Goal: Find specific page/section: Find specific page/section

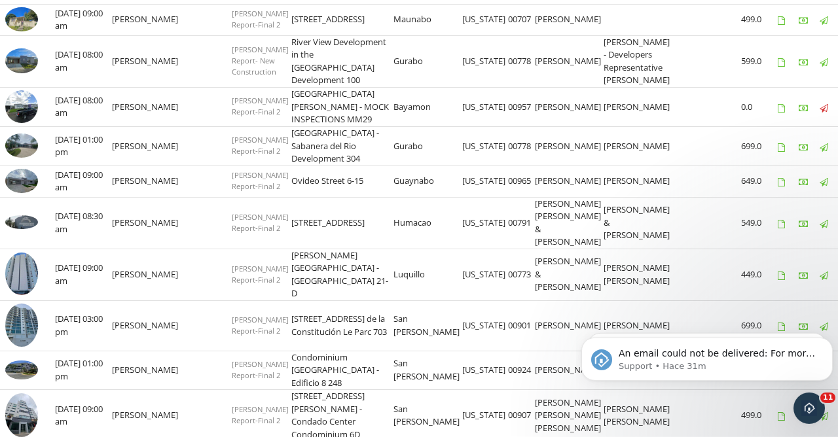
scroll to position [1145, 0]
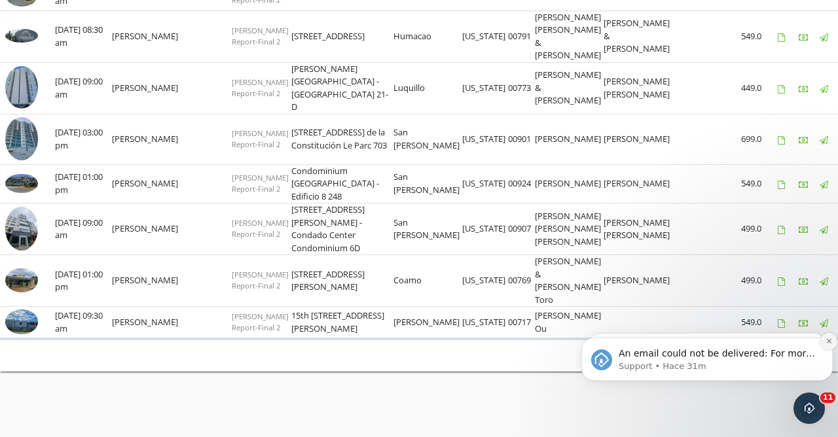
click at [475, 346] on button "Dismiss notification" at bounding box center [828, 341] width 17 height 17
click at [475, 346] on button "Dismiss notification" at bounding box center [829, 342] width 14 height 14
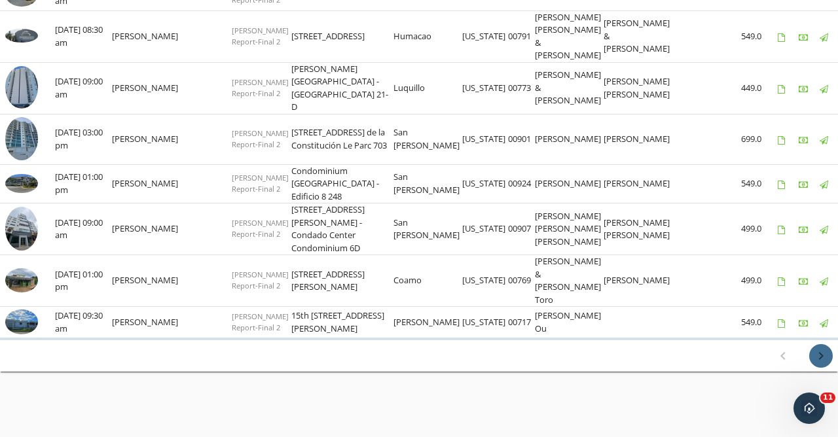
click at [475, 353] on icon "chevron_right" at bounding box center [821, 356] width 16 height 16
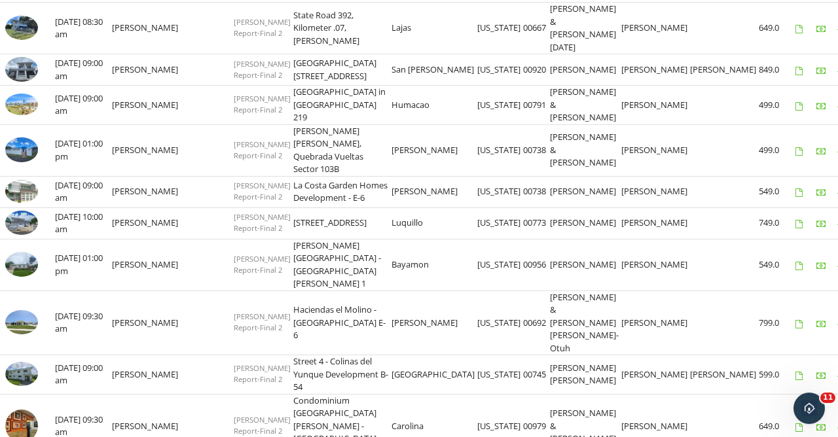
scroll to position [535, 0]
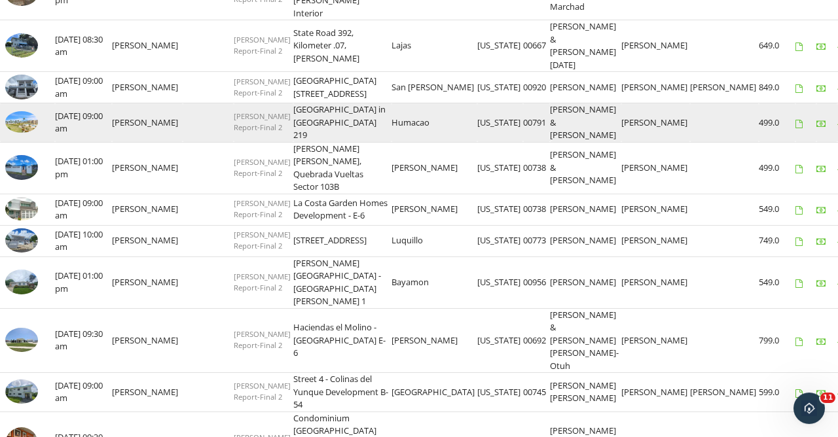
click at [16, 124] on link at bounding box center [21, 130] width 33 height 12
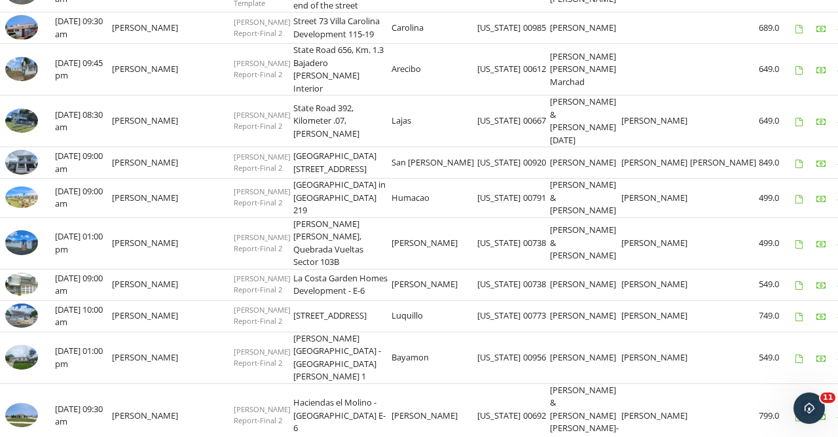
scroll to position [463, 0]
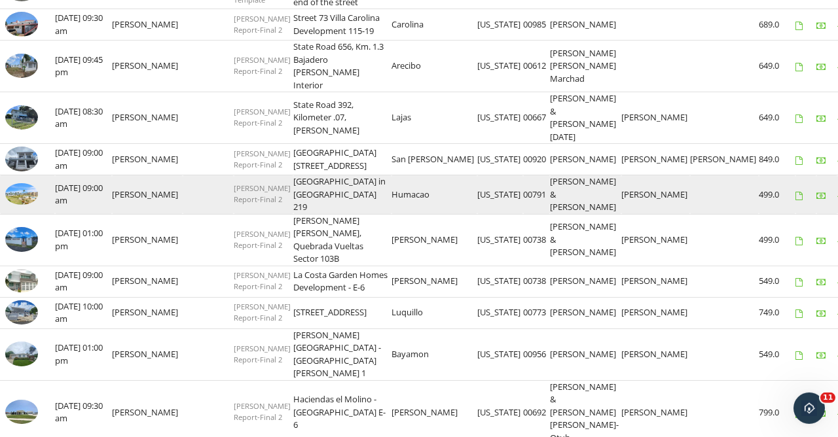
click at [14, 196] on link at bounding box center [21, 202] width 33 height 12
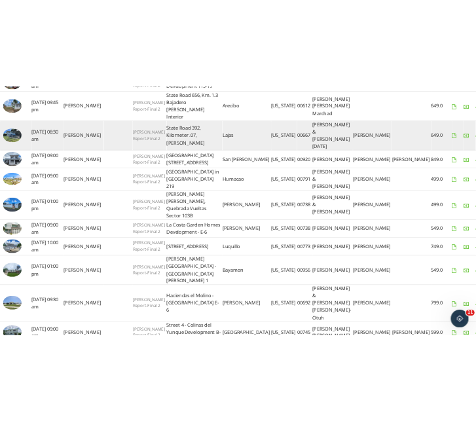
scroll to position [498, 0]
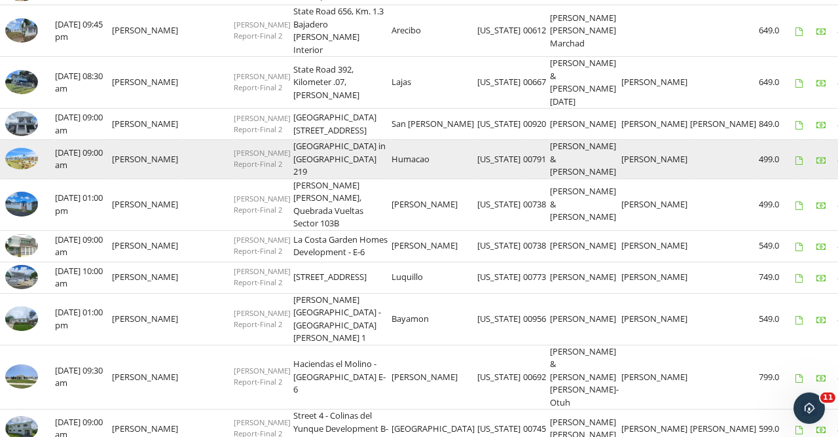
click at [16, 160] on link at bounding box center [21, 166] width 33 height 12
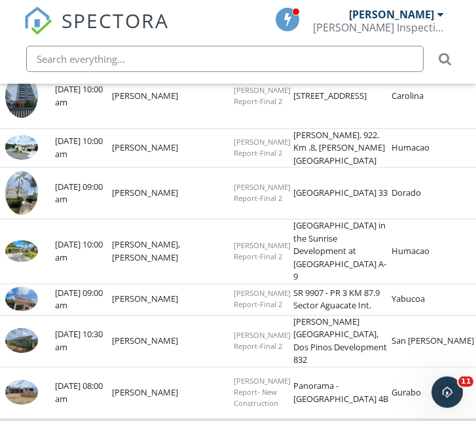
scroll to position [1163, 0]
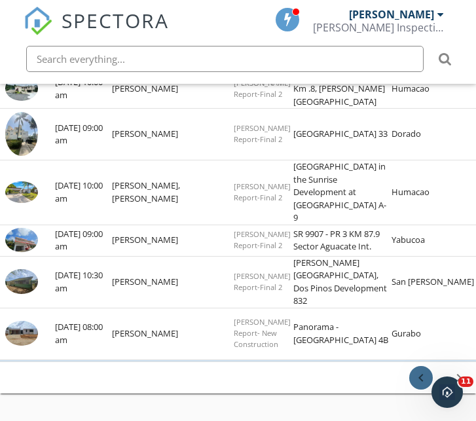
click at [423, 370] on icon "chevron_left" at bounding box center [421, 378] width 16 height 16
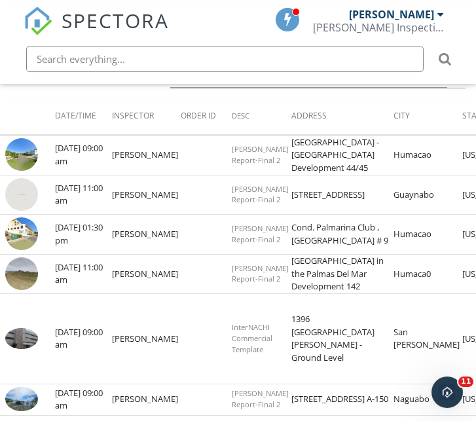
scroll to position [207, 0]
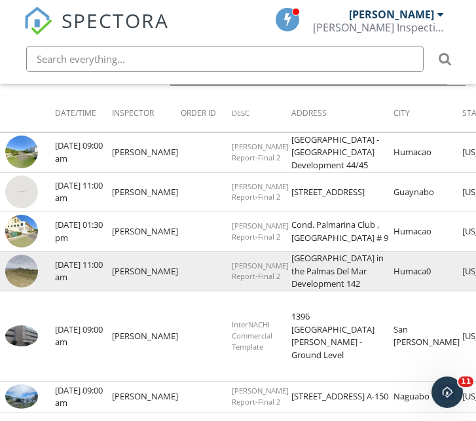
click at [26, 287] on img at bounding box center [21, 271] width 33 height 33
click at [22, 287] on img at bounding box center [21, 271] width 33 height 33
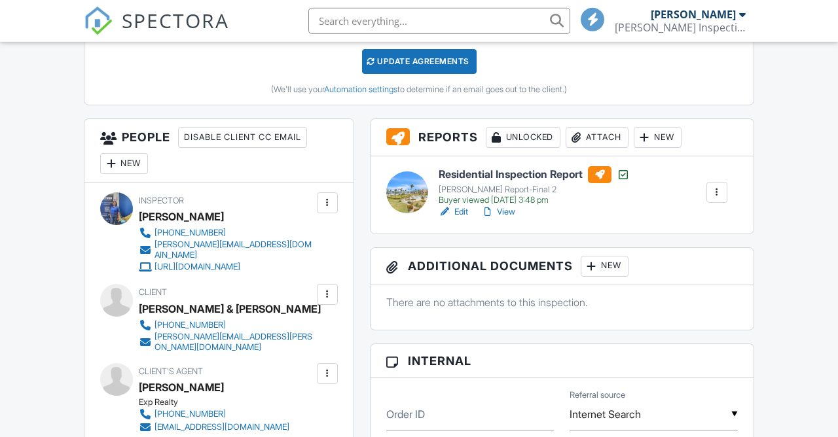
scroll to position [419, 0]
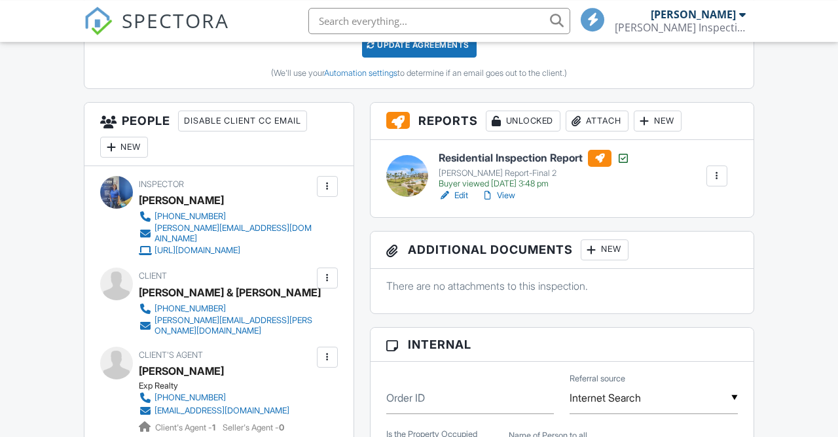
click at [490, 167] on h6 "Residential Inspection Report" at bounding box center [533, 158] width 191 height 17
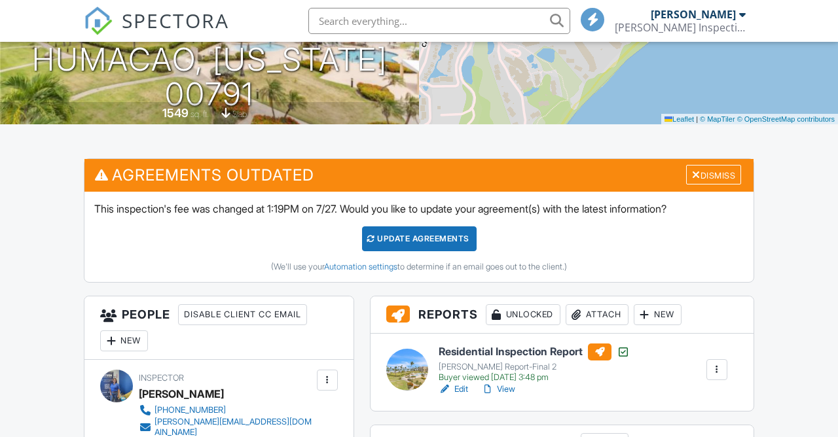
scroll to position [365, 0]
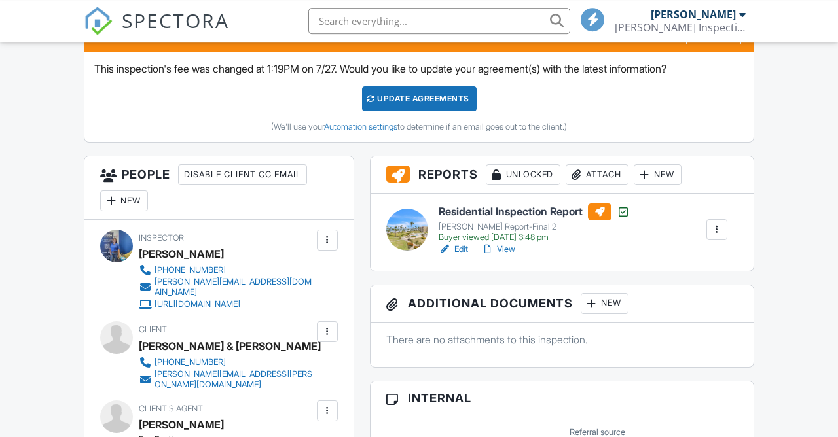
click at [489, 221] on h6 "Residential Inspection Report" at bounding box center [533, 212] width 191 height 17
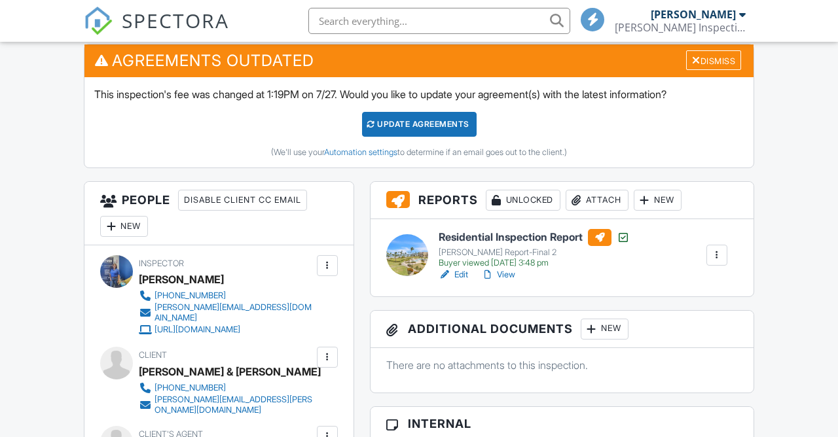
scroll to position [351, 0]
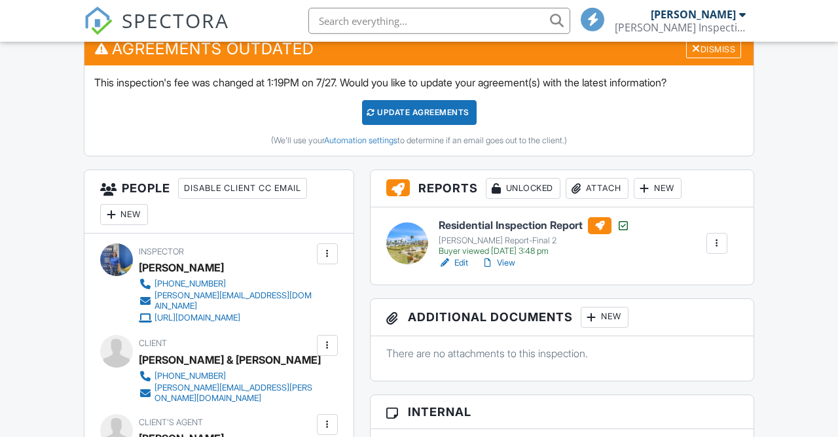
click at [514, 234] on h6 "Residential Inspection Report" at bounding box center [533, 225] width 191 height 17
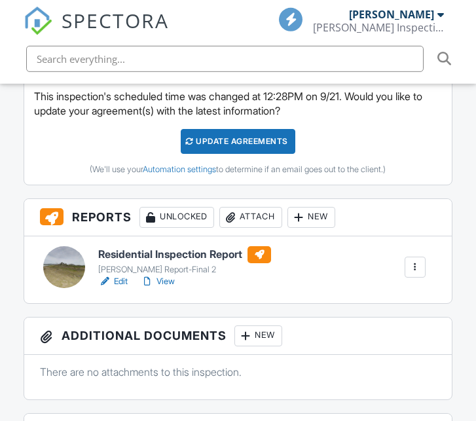
scroll to position [460, 0]
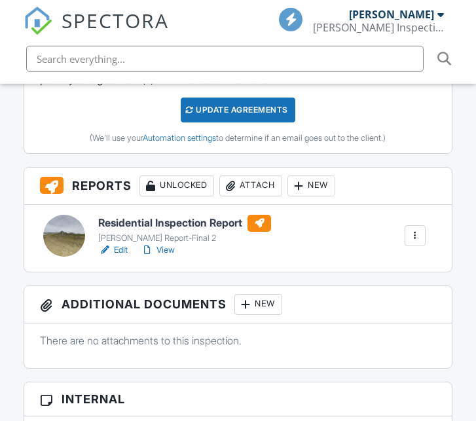
click at [151, 223] on h6 "Residential Inspection Report" at bounding box center [184, 223] width 173 height 17
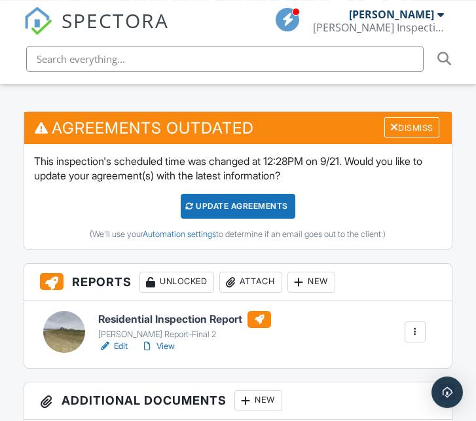
scroll to position [370, 0]
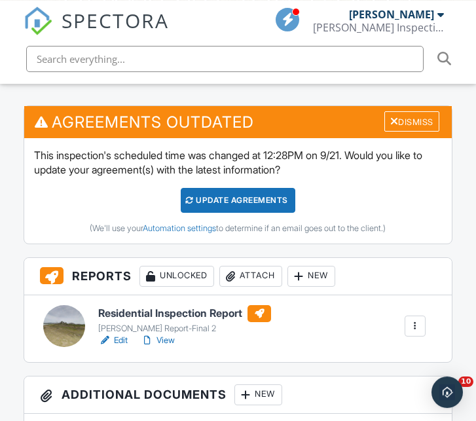
click at [185, 310] on h6 "Residential Inspection Report" at bounding box center [184, 313] width 173 height 17
